Goal: Ask a question: Seek information or help from site administrators or community

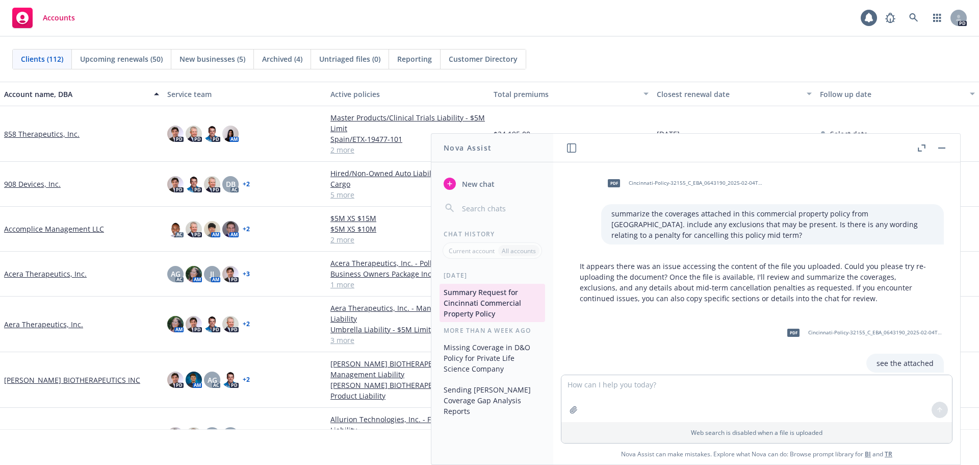
scroll to position [4144, 0]
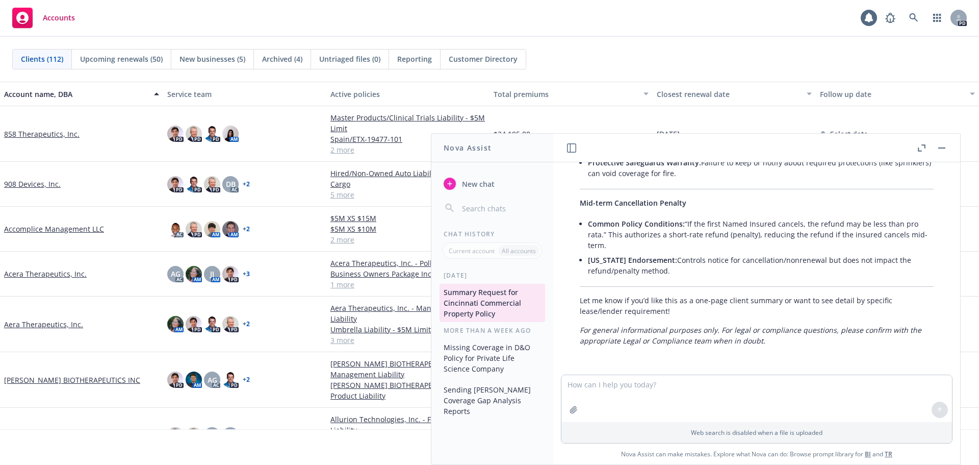
click at [215, 23] on div "Accounts 1 PD" at bounding box center [489, 18] width 979 height 37
click at [642, 393] on textarea at bounding box center [757, 398] width 391 height 47
paste textarea "can you provide a list of pre IPO technology companies?"
type textarea "can you provide a list of pre IPO technology companies?"
click at [940, 411] on icon at bounding box center [940, 410] width 0 height 4
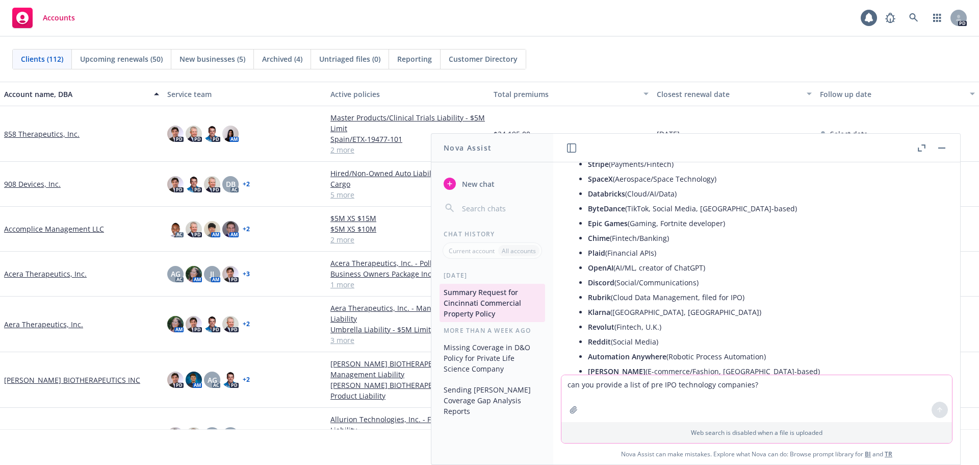
scroll to position [4329, 0]
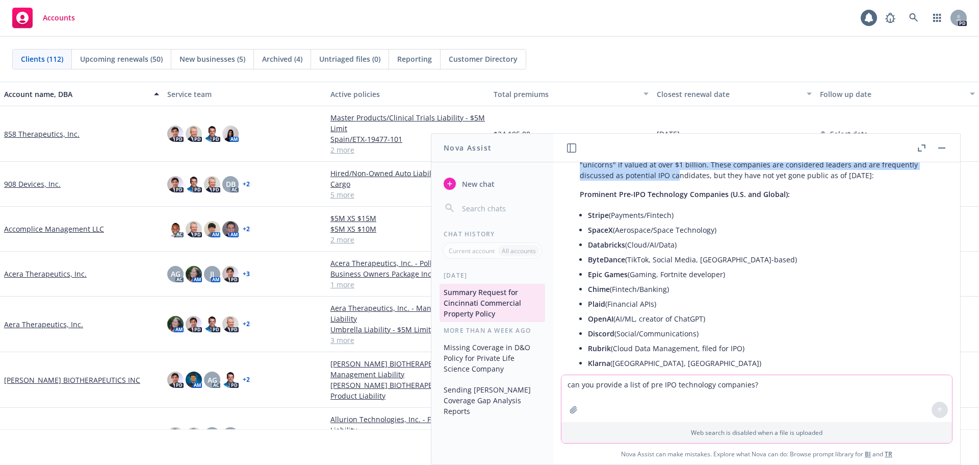
drag, startPoint x: 629, startPoint y: 217, endPoint x: 677, endPoint y: 236, distance: 51.8
click at [677, 181] on p "Certainly! Here is a list of notable pre-IPO (private) technology companies, of…" at bounding box center [757, 164] width 354 height 32
click at [678, 181] on p "Certainly! Here is a list of notable pre-IPO (private) technology companies, of…" at bounding box center [757, 164] width 354 height 32
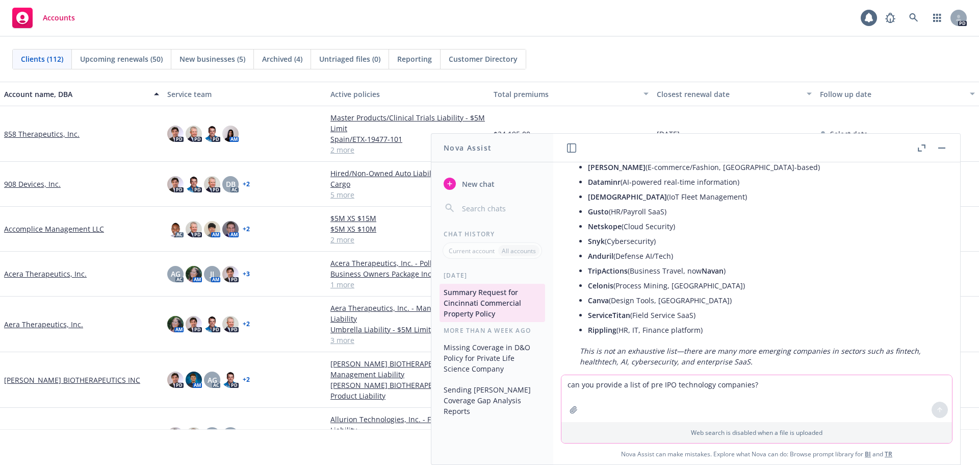
click at [652, 388] on textarea "can you provide a list of pre IPO technology companies?" at bounding box center [757, 398] width 391 height 47
type textarea "what about in the life sciences industry?"
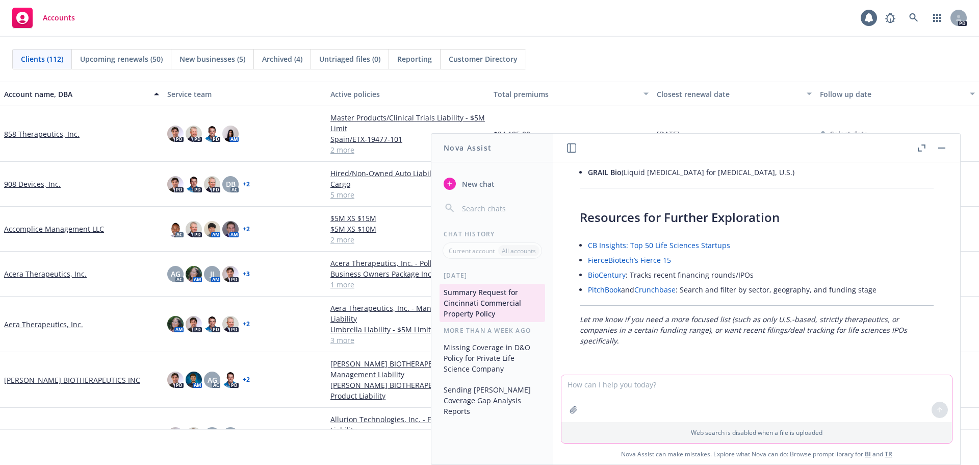
scroll to position [5445, 0]
